Goal: Find specific page/section: Locate a particular part of the current website

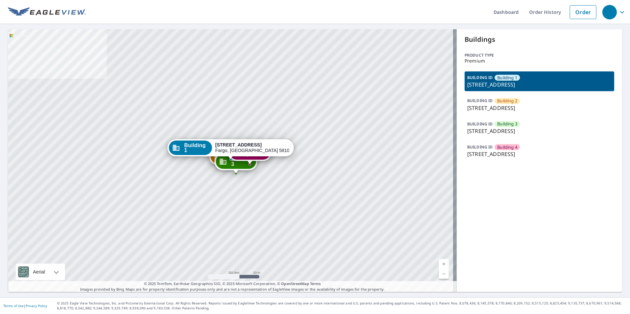
click at [520, 83] on p "3060 33rd St S, Fargo, ND, 58103" at bounding box center [539, 85] width 144 height 8
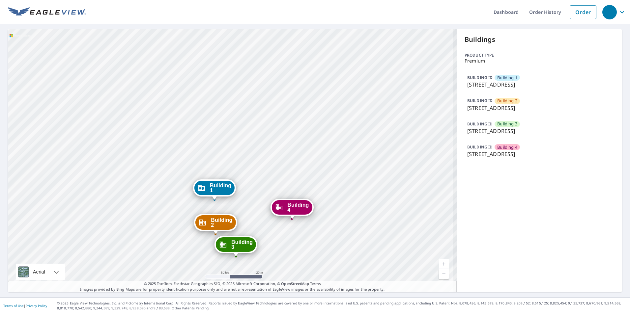
drag, startPoint x: 254, startPoint y: 146, endPoint x: 290, endPoint y: 136, distance: 37.3
click at [290, 136] on div "Building 2 3060 33rd Street South Fargo, ND 58103 Building 3 3060 33rd Street S…" at bounding box center [232, 160] width 449 height 263
click at [500, 84] on p "3060 33rd St S, Fargo, ND, 58103" at bounding box center [539, 85] width 144 height 8
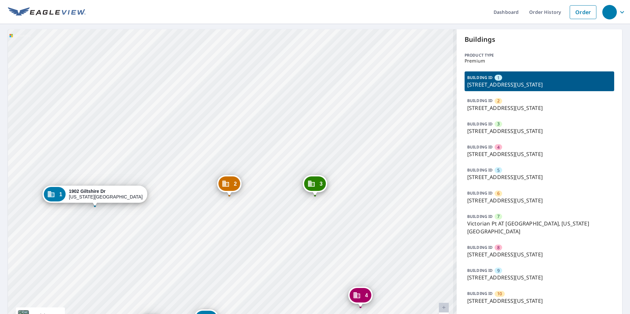
drag, startPoint x: 168, startPoint y: 166, endPoint x: 200, endPoint y: 142, distance: 39.7
click at [200, 142] on div "2 [STREET_ADDRESS][US_STATE] 3 1928 [GEOGRAPHIC_DATA][US_STATE] 4 [STREET_ADDRE…" at bounding box center [232, 182] width 449 height 307
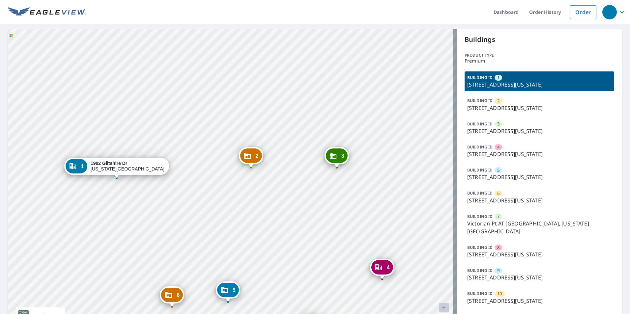
drag, startPoint x: 224, startPoint y: 139, endPoint x: 231, endPoint y: 123, distance: 17.1
click at [231, 123] on div "2 [STREET_ADDRESS][US_STATE] 3 1928 [GEOGRAPHIC_DATA][US_STATE] 4 [STREET_ADDRE…" at bounding box center [232, 182] width 449 height 307
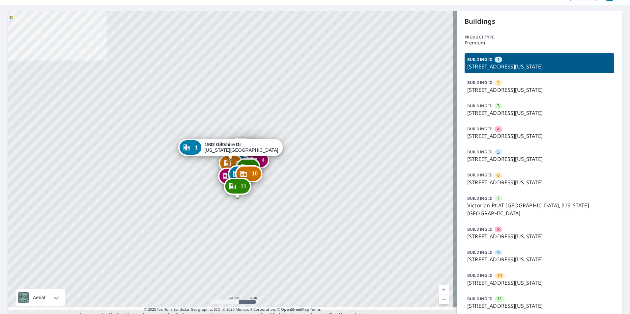
scroll to position [33, 0]
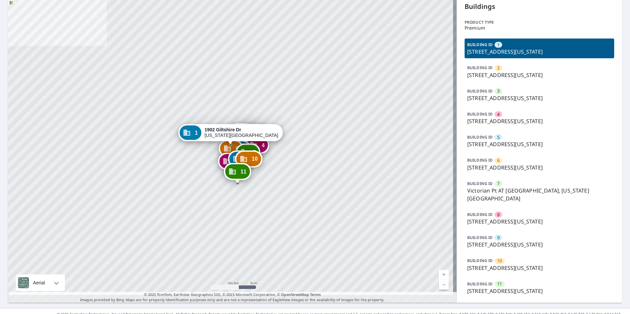
click at [518, 218] on p "[STREET_ADDRESS][US_STATE]" at bounding box center [539, 222] width 144 height 8
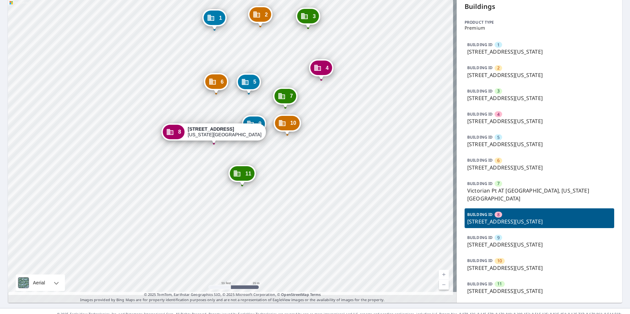
drag, startPoint x: 230, startPoint y: 148, endPoint x: 242, endPoint y: 154, distance: 13.4
click at [245, 154] on div "1 1902 Giltshire Dr Colorado Springs, CO 80905 2 1920 Giltshire Dr Colorado Spr…" at bounding box center [232, 149] width 449 height 307
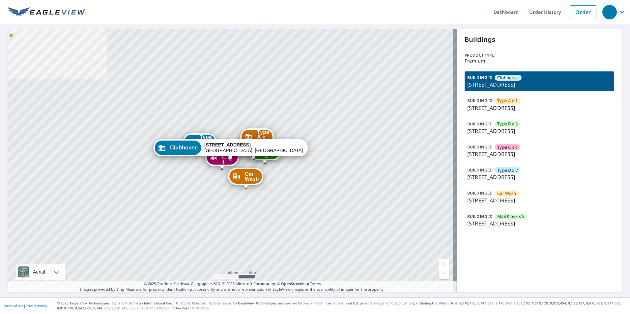
click at [497, 194] on span "Car Wash" at bounding box center [506, 193] width 19 height 6
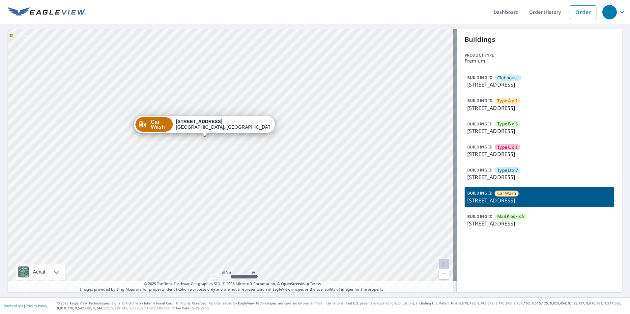
drag, startPoint x: 211, startPoint y: 150, endPoint x: 179, endPoint y: 171, distance: 38.6
click at [200, 170] on div "Clubhouse 225 Arbor Commons Cir Memphis, TN 38120 Type A x 1 278 Arbor Commons …" at bounding box center [232, 160] width 449 height 263
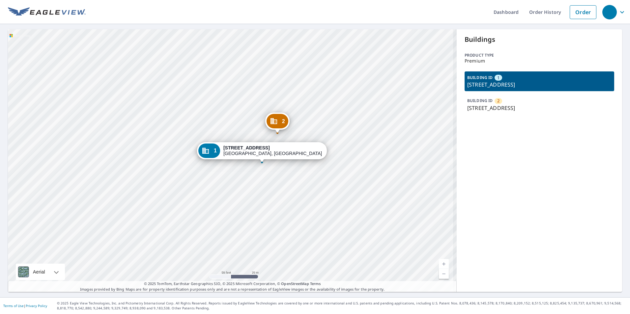
drag, startPoint x: 277, startPoint y: 146, endPoint x: 270, endPoint y: 146, distance: 7.2
click at [270, 146] on strong "[STREET_ADDRESS]" at bounding box center [246, 147] width 46 height 5
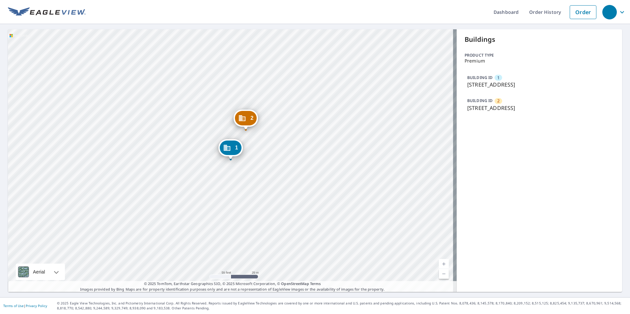
click at [500, 107] on p "[STREET_ADDRESS]" at bounding box center [539, 108] width 144 height 8
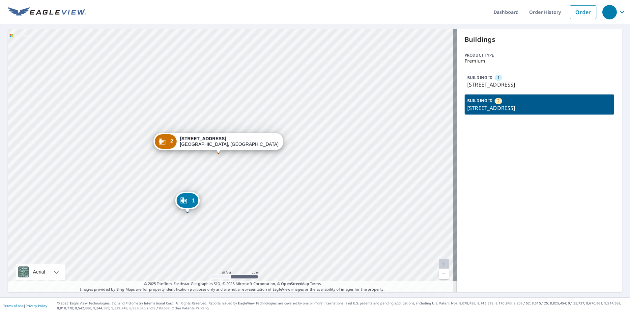
drag, startPoint x: 232, startPoint y: 158, endPoint x: 235, endPoint y: 160, distance: 3.7
click at [235, 160] on div "1 [STREET_ADDRESS] 2 [STREET_ADDRESS]" at bounding box center [232, 160] width 449 height 263
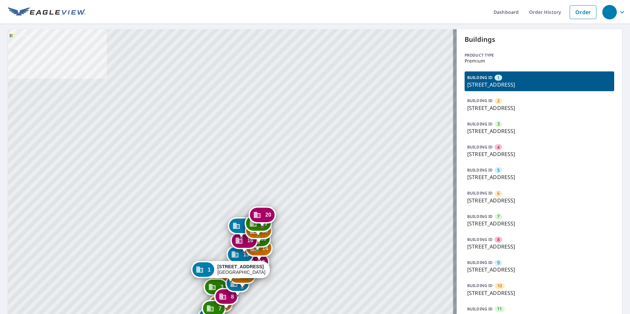
click at [502, 132] on p "[STREET_ADDRESS]" at bounding box center [539, 131] width 144 height 8
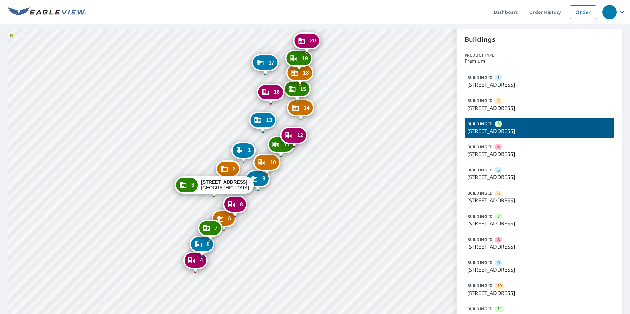
drag, startPoint x: 314, startPoint y: 207, endPoint x: 337, endPoint y: 163, distance: 50.1
click at [337, 163] on div "1 [GEOGRAPHIC_DATA] [GEOGRAPHIC_DATA] [GEOGRAPHIC_DATA][STREET_ADDRESS] [GEOGRA…" at bounding box center [232, 282] width 449 height 507
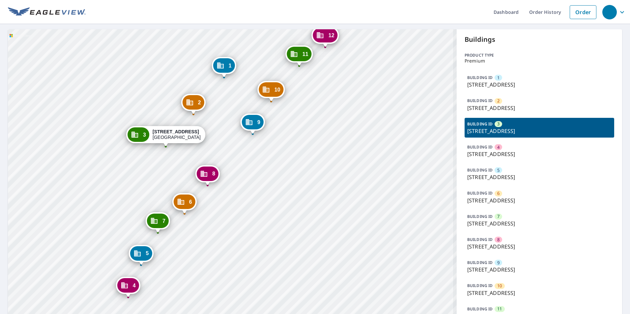
drag, startPoint x: 266, startPoint y: 190, endPoint x: 294, endPoint y: 205, distance: 31.1
click at [294, 205] on div "1 [GEOGRAPHIC_DATA] [GEOGRAPHIC_DATA] [GEOGRAPHIC_DATA][STREET_ADDRESS] [GEOGRA…" at bounding box center [232, 282] width 449 height 507
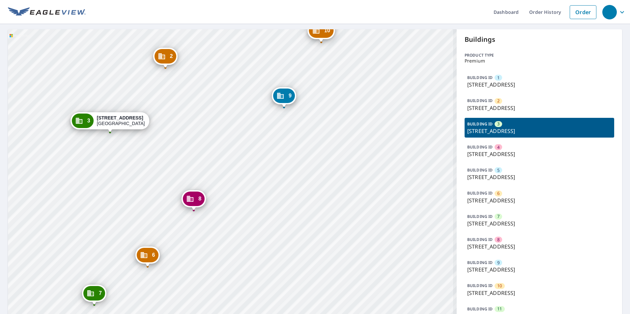
drag, startPoint x: 284, startPoint y: 193, endPoint x: 306, endPoint y: 211, distance: 28.3
click at [305, 211] on div "1 [GEOGRAPHIC_DATA] [GEOGRAPHIC_DATA] [GEOGRAPHIC_DATA][STREET_ADDRESS] [GEOGRA…" at bounding box center [232, 282] width 449 height 507
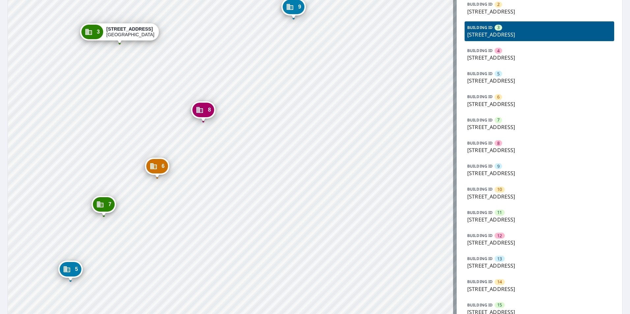
scroll to position [99, 0]
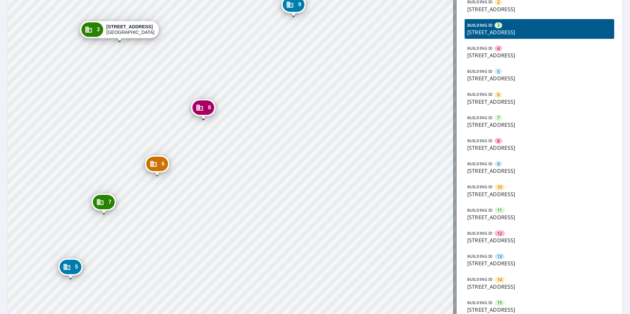
click at [510, 262] on p "[STREET_ADDRESS]" at bounding box center [539, 264] width 144 height 8
